Goal: Transaction & Acquisition: Purchase product/service

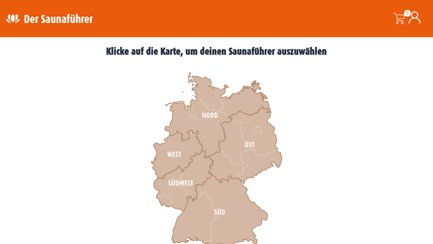
scroll to position [228, 0]
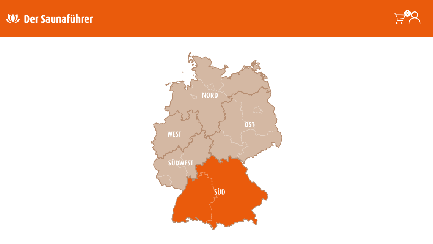
click at [217, 195] on icon at bounding box center [220, 192] width 96 height 75
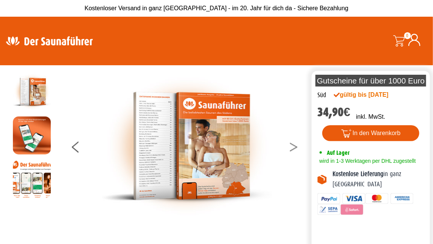
click at [294, 147] on button at bounding box center [298, 148] width 19 height 19
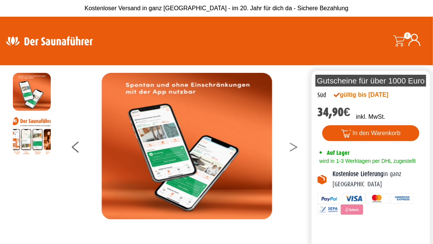
click at [293, 145] on button at bounding box center [298, 148] width 19 height 19
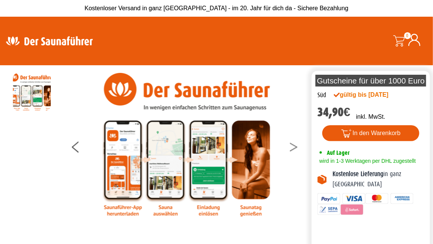
click at [293, 145] on button at bounding box center [298, 148] width 19 height 19
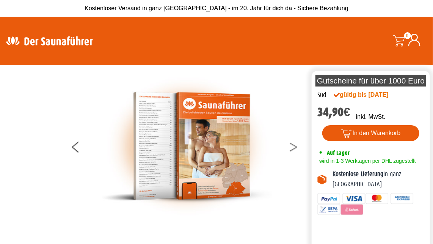
click at [293, 145] on button at bounding box center [298, 148] width 19 height 19
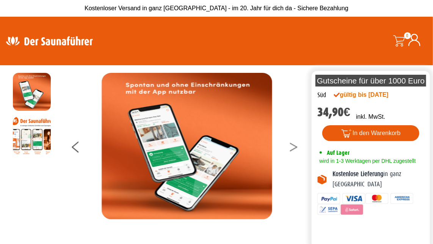
click at [293, 145] on button at bounding box center [298, 148] width 19 height 19
